Goal: Task Accomplishment & Management: Manage account settings

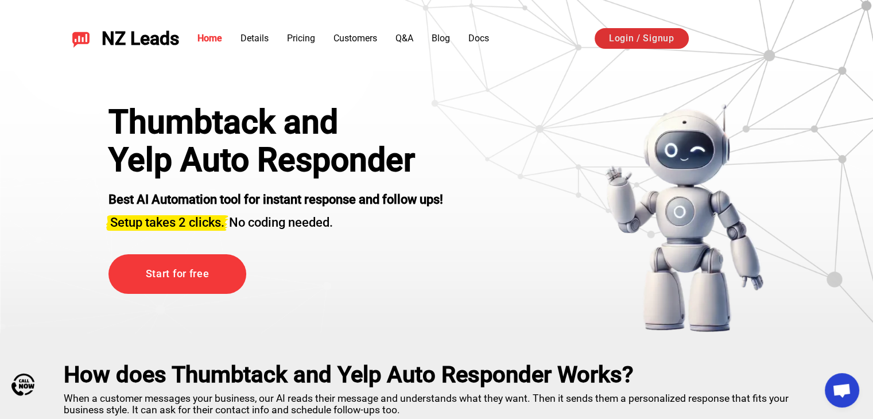
click at [634, 33] on link "Login / Signup" at bounding box center [642, 38] width 94 height 21
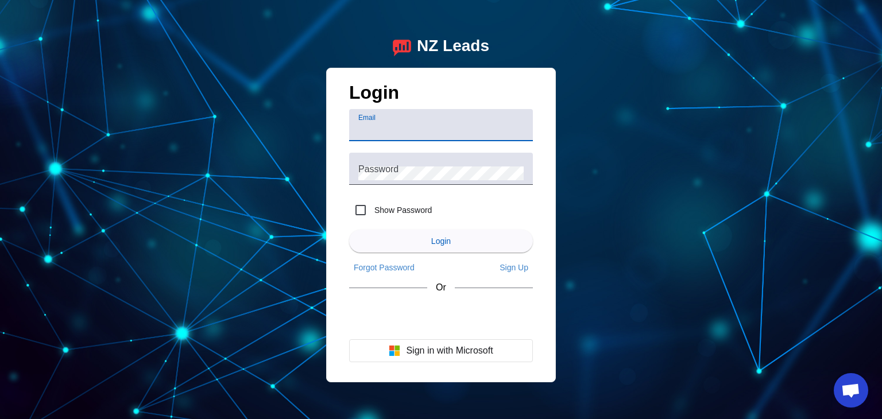
paste input "[EMAIL_ADDRESS][DOMAIN_NAME]"
type input "[EMAIL_ADDRESS][DOMAIN_NAME]"
click at [394, 171] on mat-label "Password" at bounding box center [378, 169] width 40 height 10
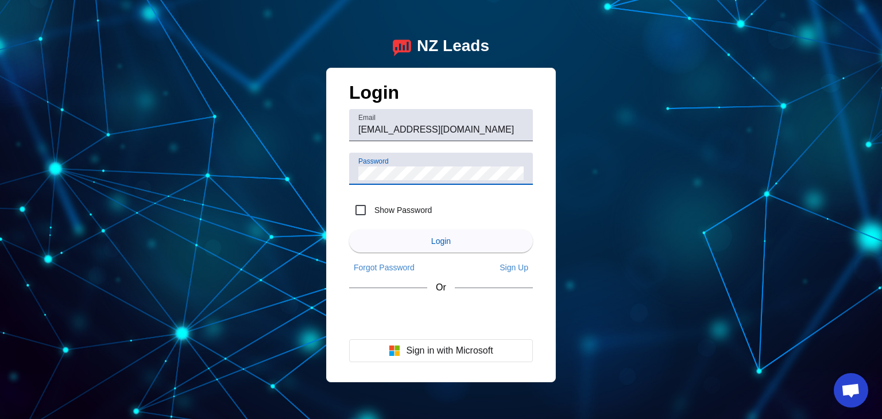
scroll to position [0, 0]
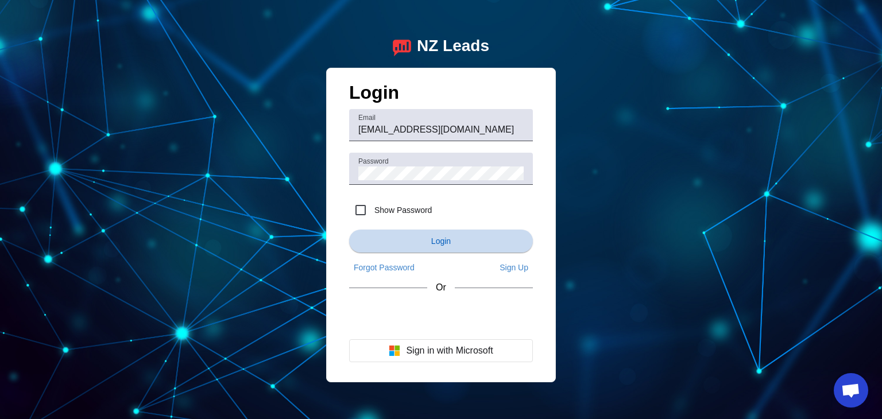
click at [421, 233] on span "submit" at bounding box center [441, 241] width 184 height 28
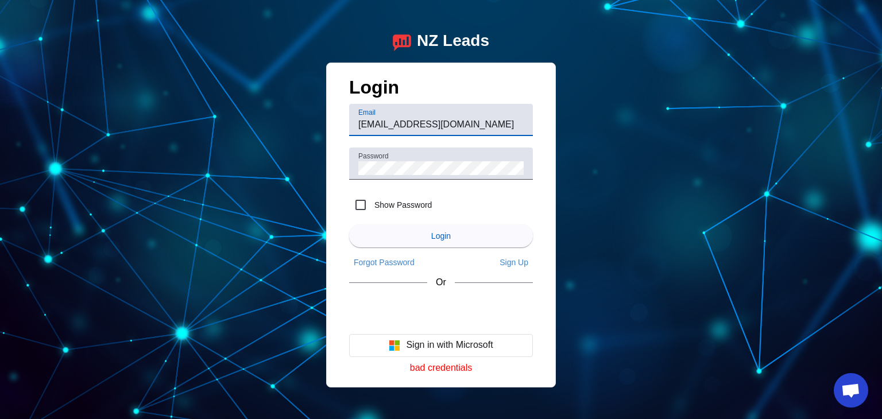
scroll to position [0, 17]
drag, startPoint x: 404, startPoint y: 122, endPoint x: 571, endPoint y: 110, distance: 167.0
click at [571, 110] on div "NZ Leads Login Email [EMAIL_ADDRESS][DOMAIN_NAME] Password Show Password Login …" at bounding box center [441, 209] width 882 height 419
click at [355, 202] on input "Show Password" at bounding box center [360, 204] width 23 height 23
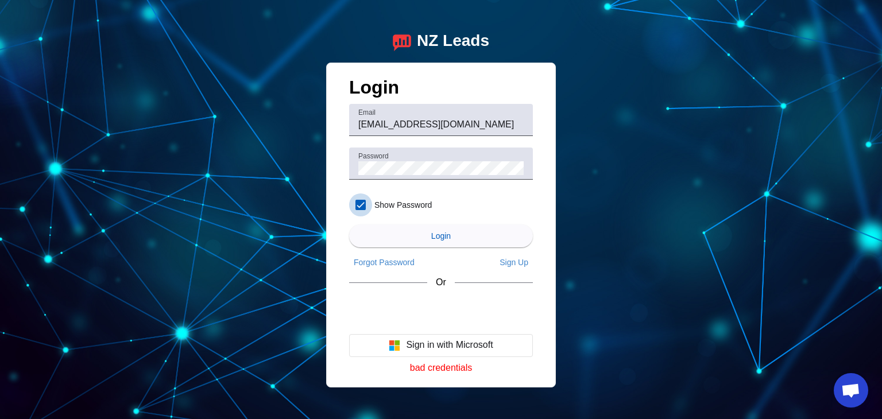
checkbox input "true"
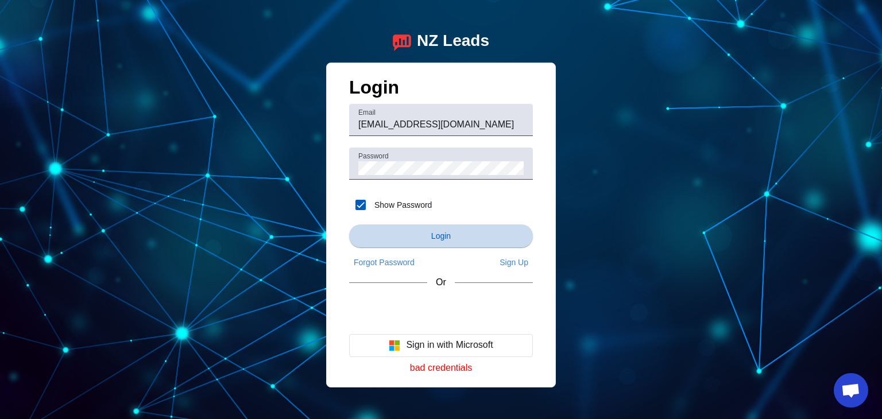
click at [459, 231] on span "submit" at bounding box center [441, 236] width 184 height 28
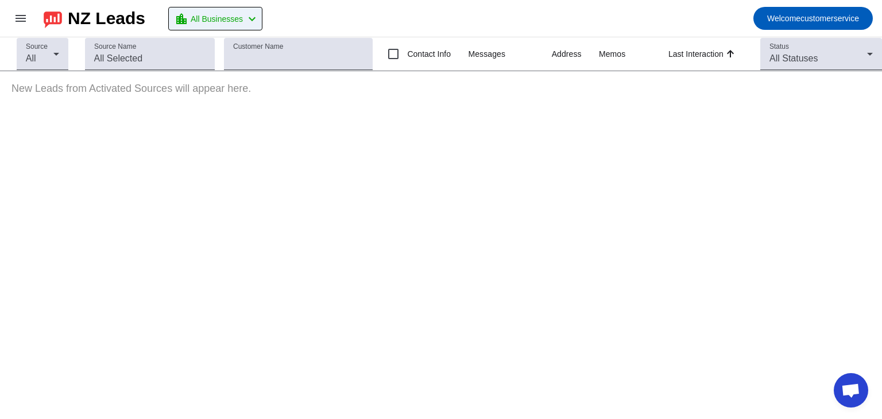
click at [259, 12] on mat-icon "chevron_left" at bounding box center [252, 19] width 14 height 14
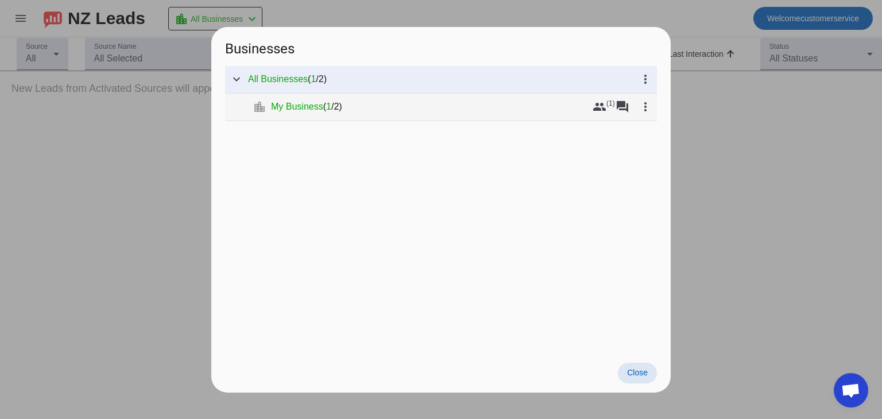
click at [369, 107] on div "My Business ( 1 / 2 )" at bounding box center [429, 106] width 317 height 11
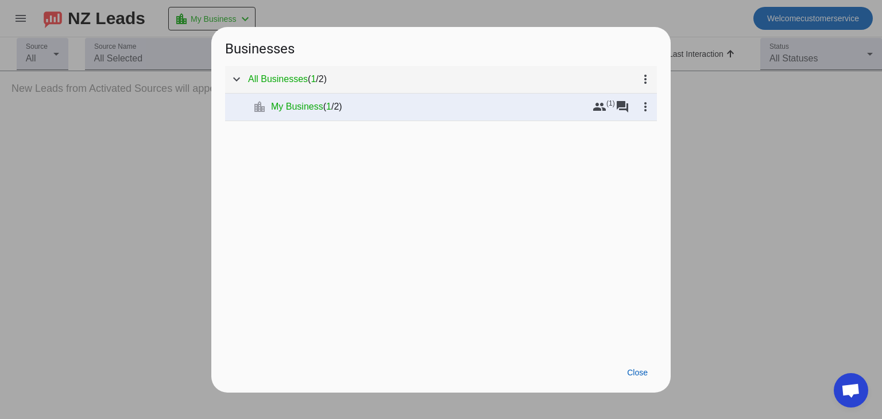
click at [359, 81] on div "All Businesses ( 1 / 2 )" at bounding box center [441, 78] width 386 height 11
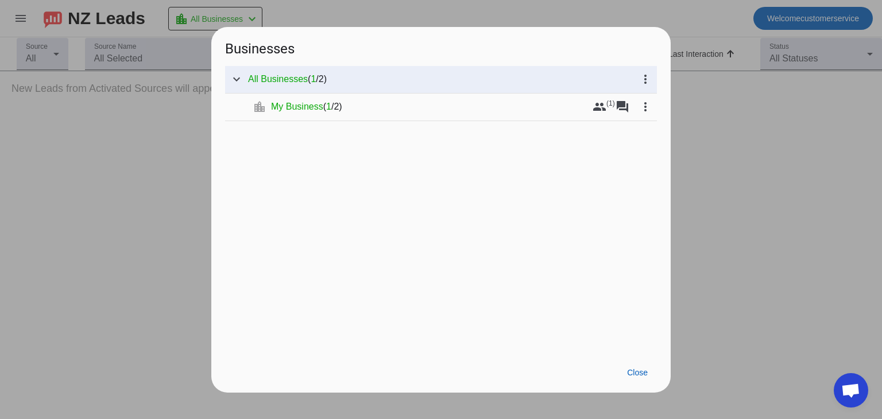
click at [783, 191] on div at bounding box center [441, 209] width 882 height 419
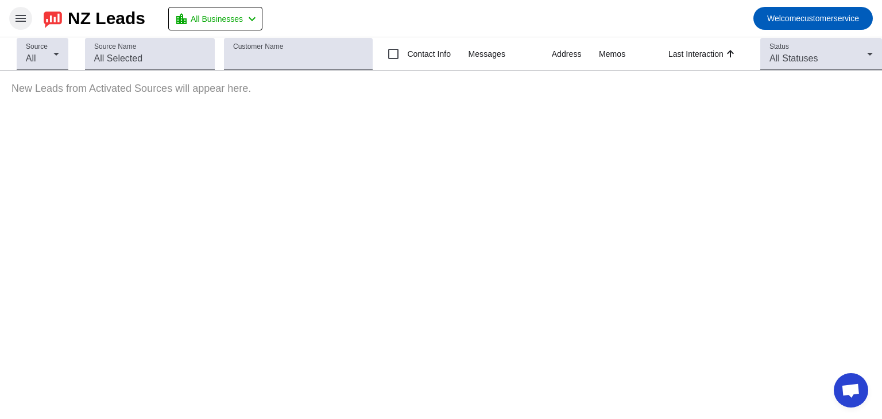
click at [20, 22] on mat-icon "menu" at bounding box center [21, 18] width 14 height 14
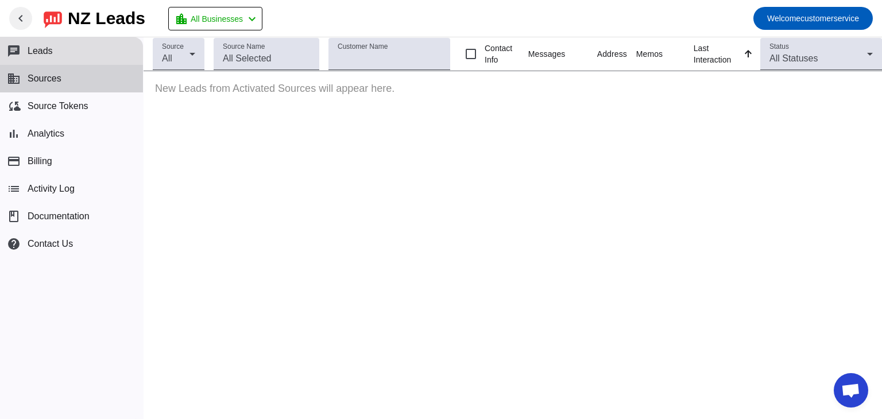
click at [47, 75] on span "Sources" at bounding box center [45, 78] width 34 height 10
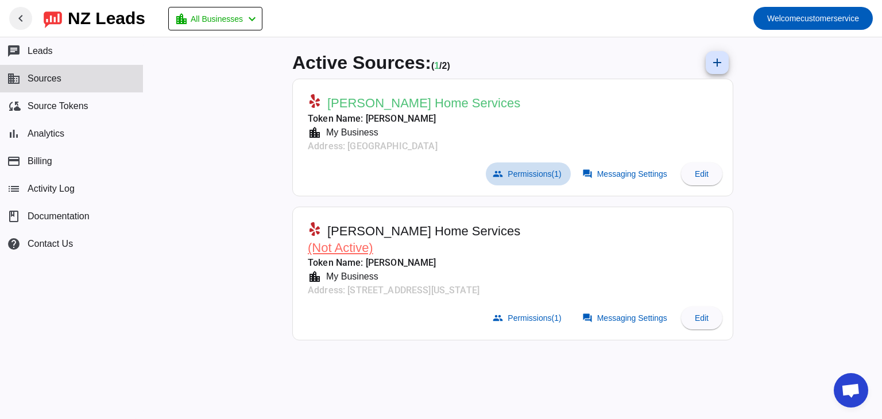
click at [536, 177] on span "Permissions (1)" at bounding box center [534, 173] width 53 height 9
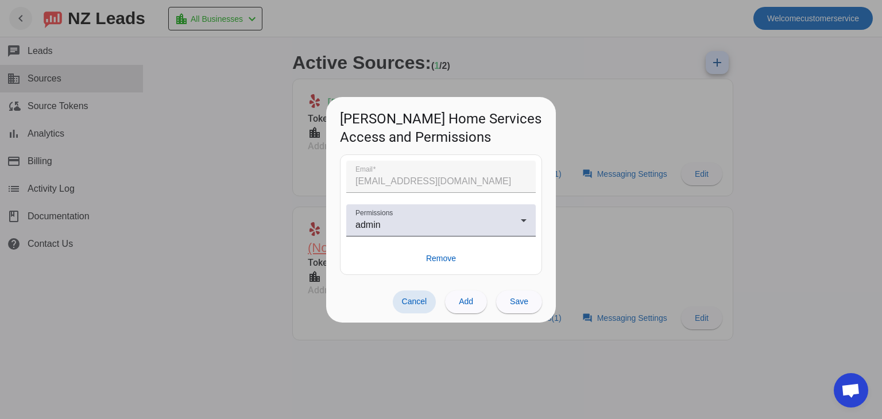
click at [420, 305] on span "Cancel" at bounding box center [414, 301] width 25 height 9
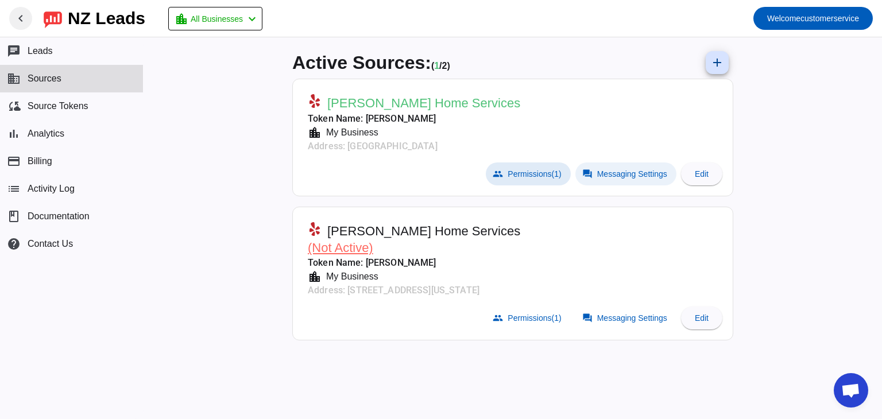
click at [638, 170] on span "Messaging Settings" at bounding box center [632, 173] width 70 height 9
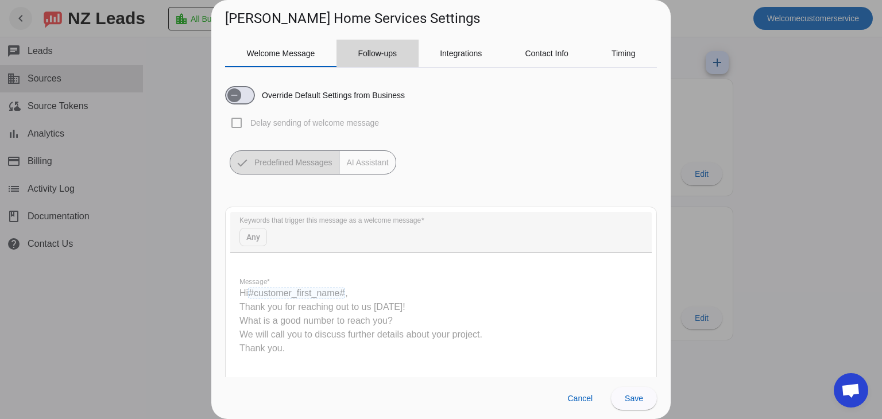
click at [386, 60] on span "Follow-ups" at bounding box center [377, 54] width 39 height 28
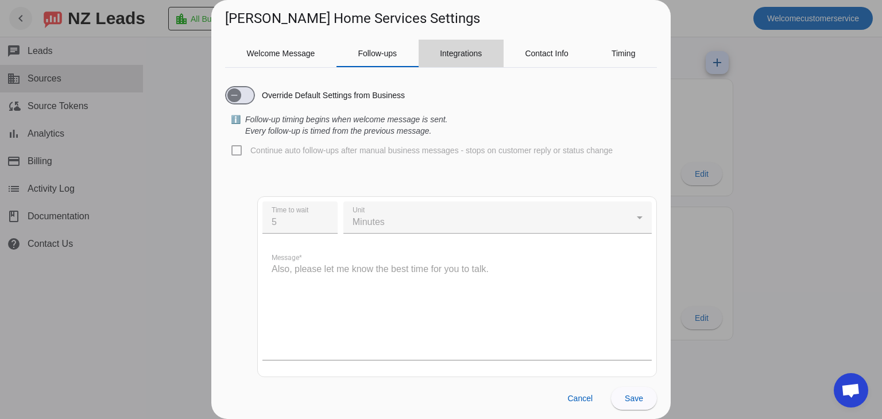
click at [454, 47] on span "Integrations" at bounding box center [461, 54] width 42 height 28
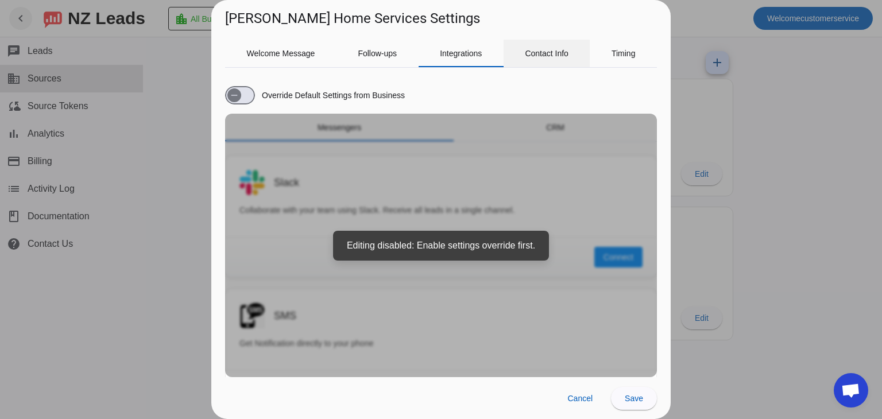
click at [554, 53] on span "Contact Info" at bounding box center [547, 53] width 44 height 8
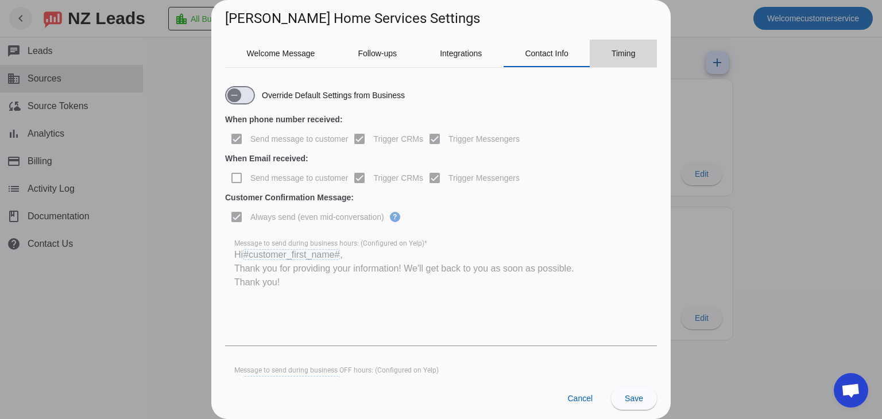
click at [633, 59] on span "Timing" at bounding box center [623, 54] width 24 height 28
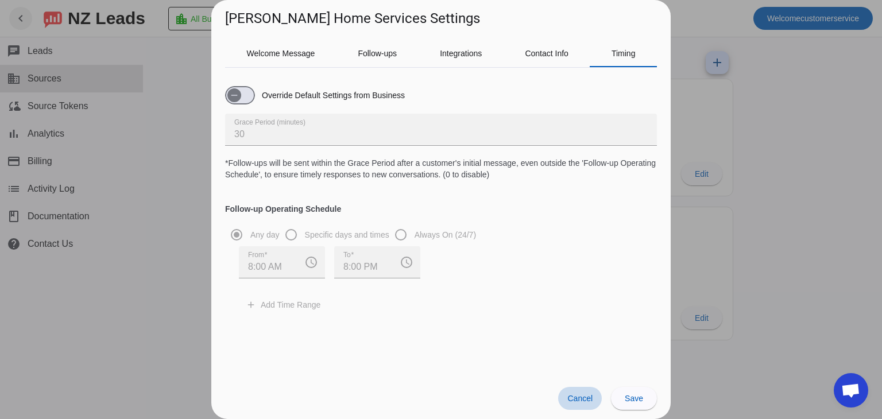
click at [575, 399] on span "Cancel" at bounding box center [579, 398] width 25 height 9
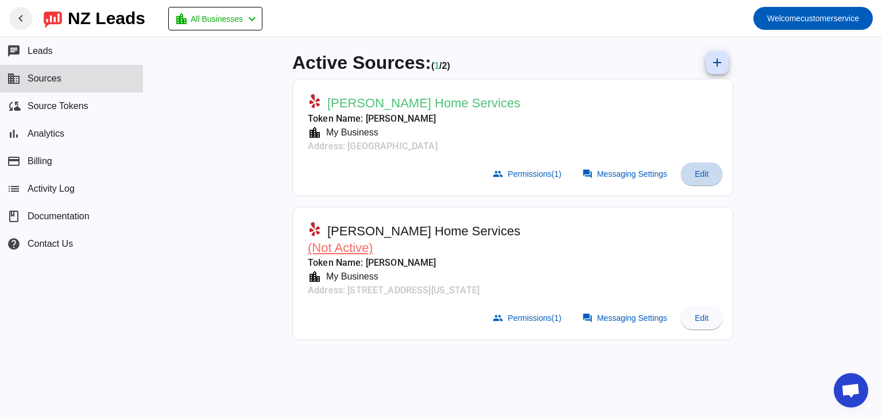
click at [700, 177] on span "Edit" at bounding box center [702, 173] width 14 height 9
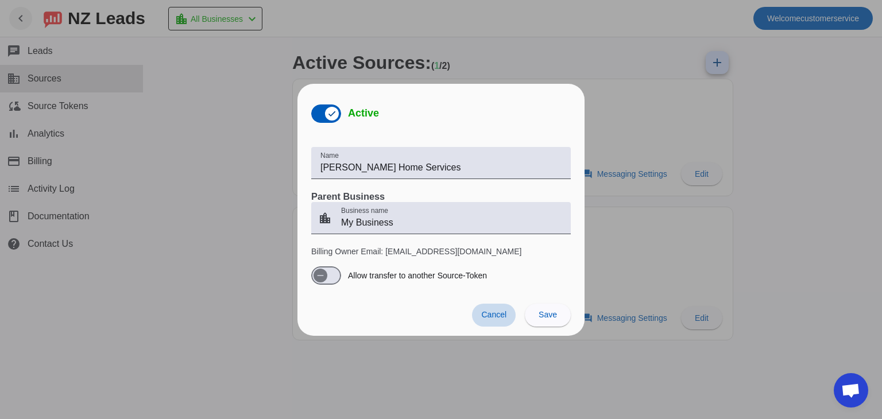
click at [501, 320] on span at bounding box center [494, 315] width 44 height 23
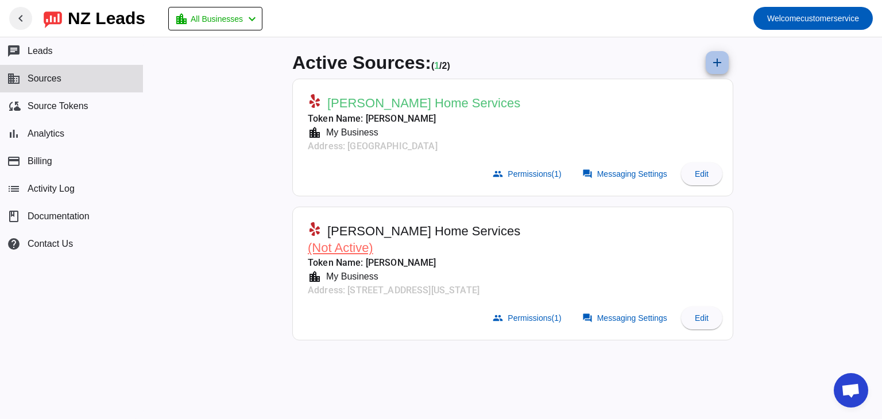
click at [718, 61] on mat-icon "add" at bounding box center [717, 63] width 14 height 14
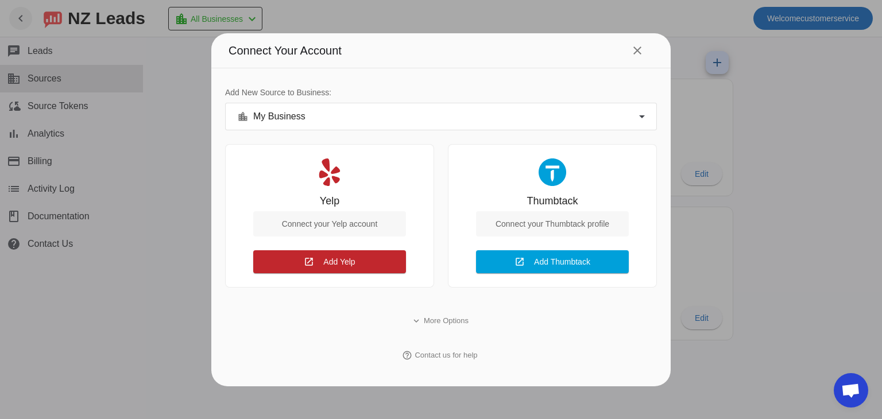
click at [646, 115] on icon at bounding box center [642, 117] width 14 height 14
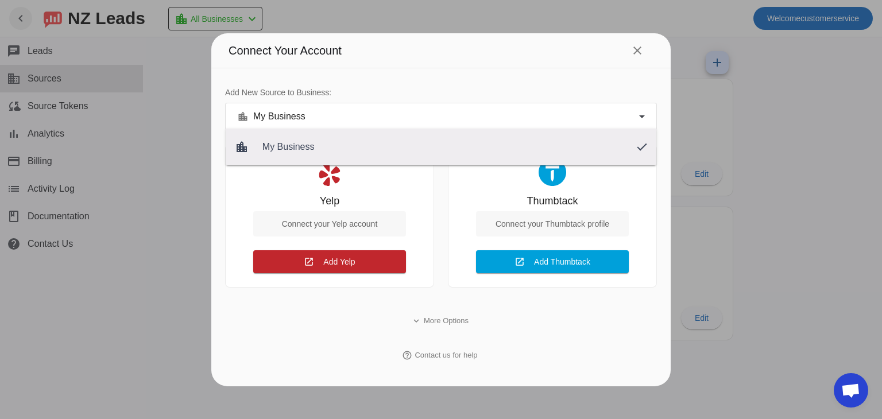
click at [646, 115] on div at bounding box center [441, 209] width 882 height 419
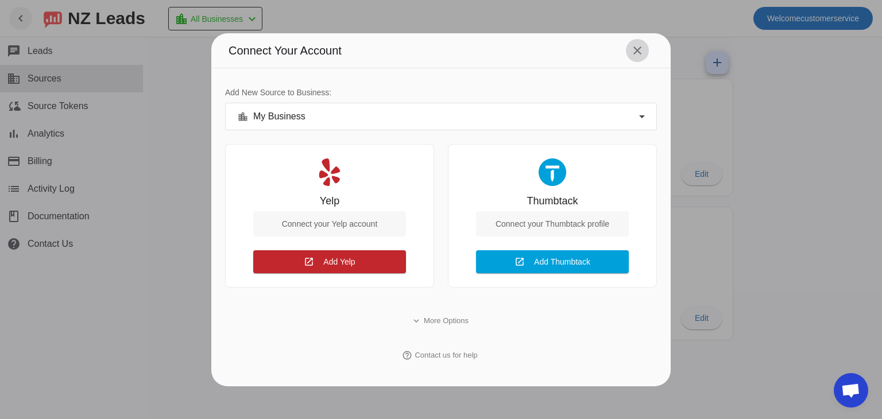
click at [636, 48] on mat-icon "close" at bounding box center [637, 51] width 14 height 14
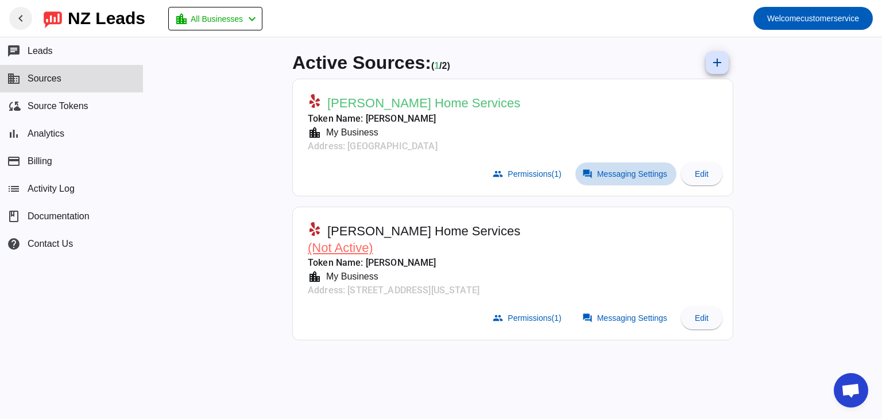
click at [626, 172] on span "Messaging Settings" at bounding box center [632, 173] width 70 height 9
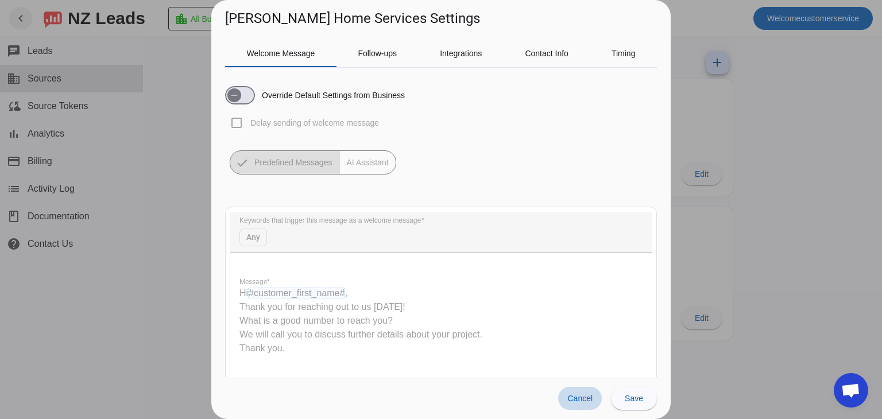
click at [579, 405] on span at bounding box center [580, 398] width 44 height 23
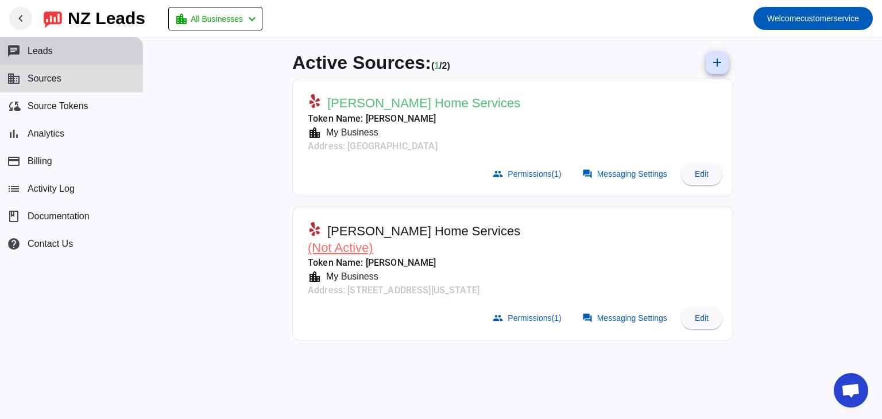
click at [40, 49] on span "Leads" at bounding box center [40, 51] width 25 height 10
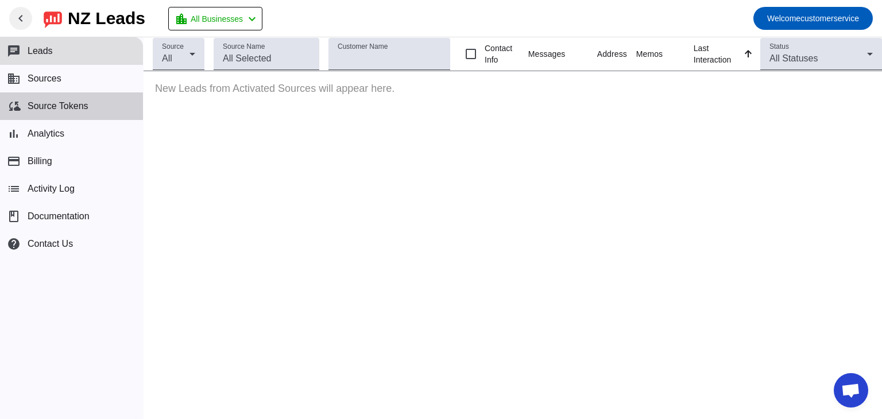
click at [48, 102] on span "Source Tokens" at bounding box center [58, 106] width 61 height 10
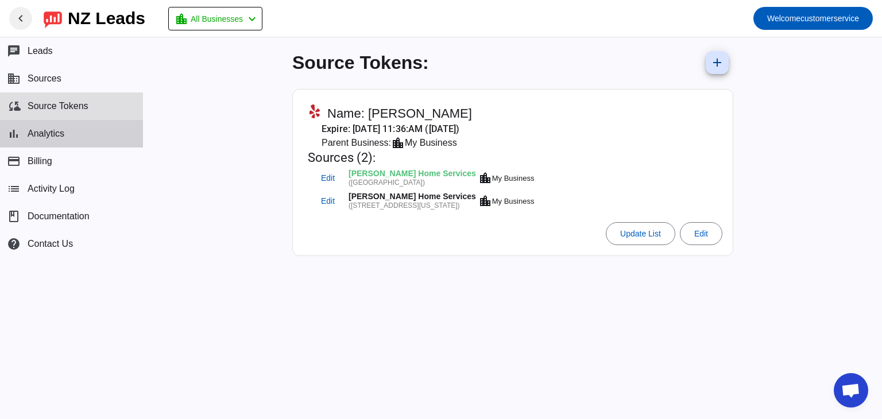
click at [46, 141] on button "bar_chart Analytics" at bounding box center [71, 134] width 143 height 28
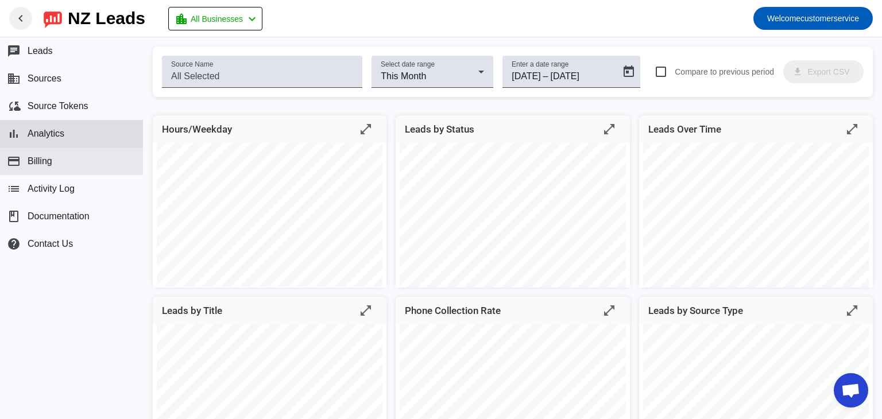
click at [44, 163] on span "Billing" at bounding box center [40, 161] width 25 height 10
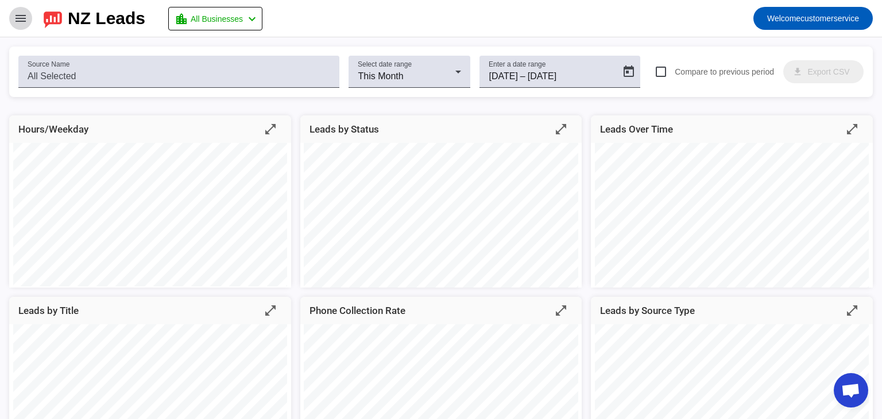
click at [21, 20] on mat-icon "menu" at bounding box center [21, 18] width 14 height 14
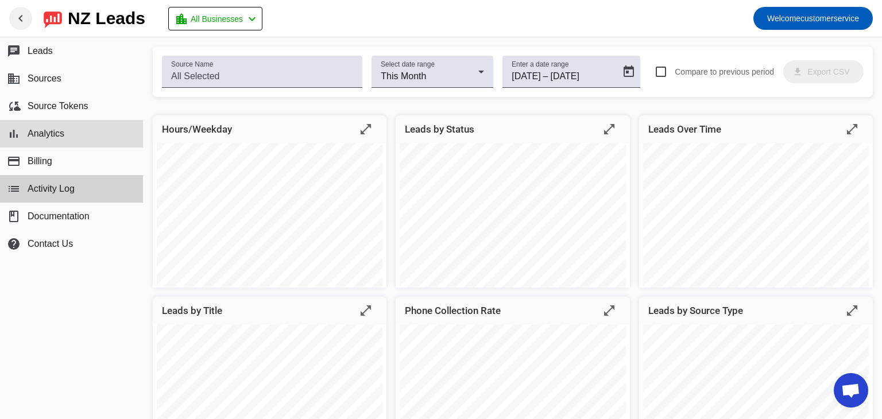
click at [64, 198] on button "list Activity Log" at bounding box center [71, 189] width 143 height 28
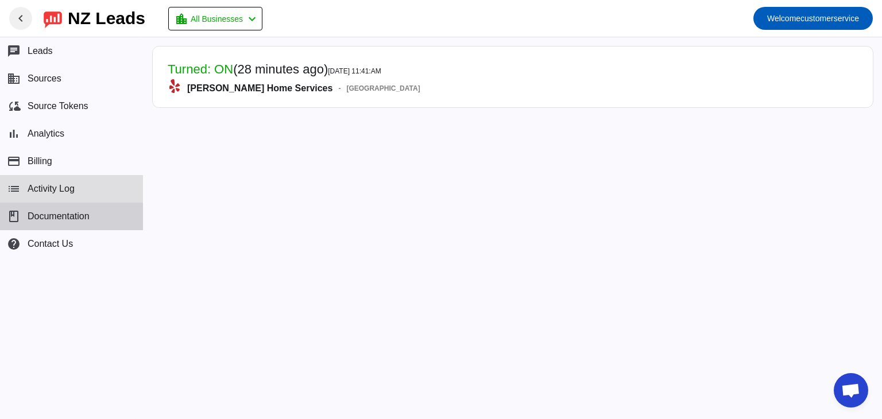
click at [74, 214] on span "Documentation" at bounding box center [59, 216] width 62 height 10
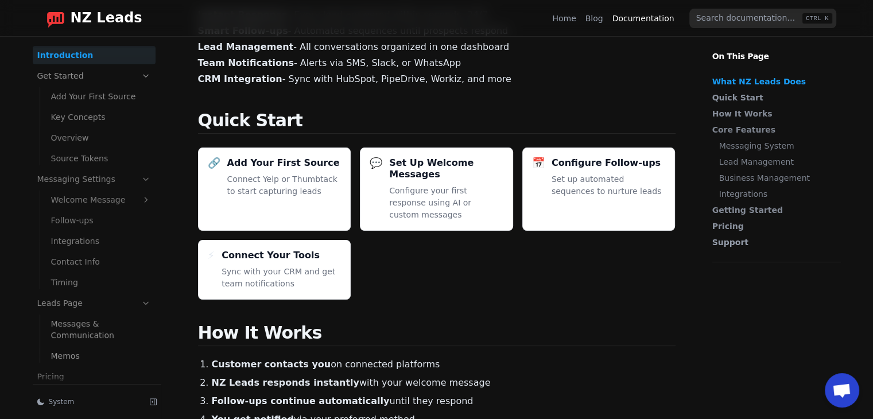
scroll to position [184, 0]
